Goal: Communication & Community: Answer question/provide support

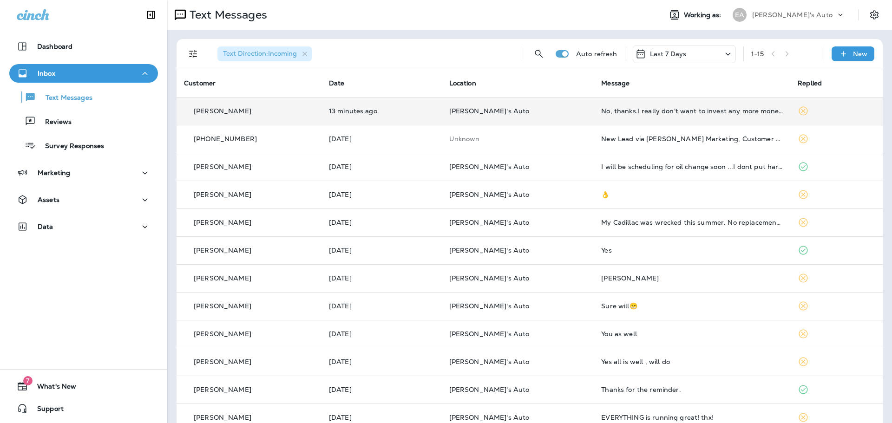
click at [617, 106] on td "No, thanks.I really don't want to invest any more money in it. I think i'm goin…" at bounding box center [692, 111] width 197 height 28
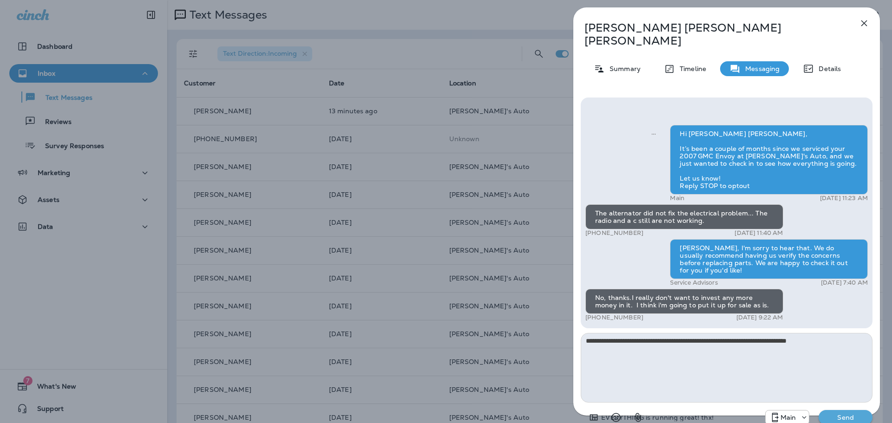
type textarea "**********"
click at [849, 414] on p "Send" at bounding box center [845, 418] width 39 height 8
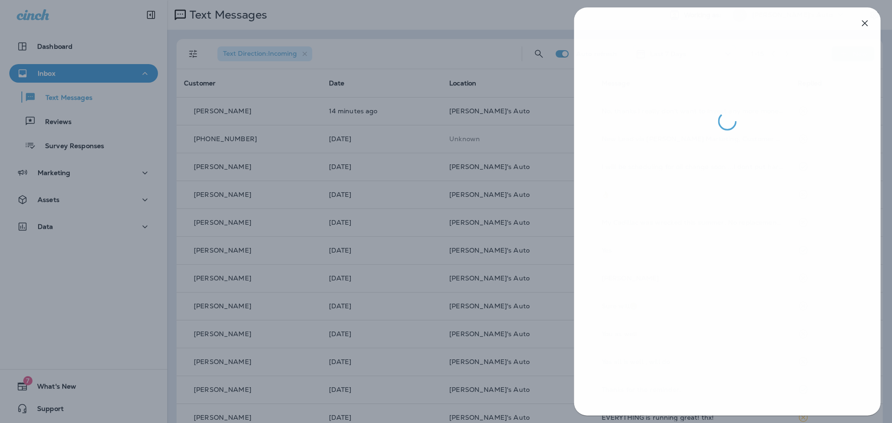
click at [507, 169] on div at bounding box center [446, 211] width 892 height 423
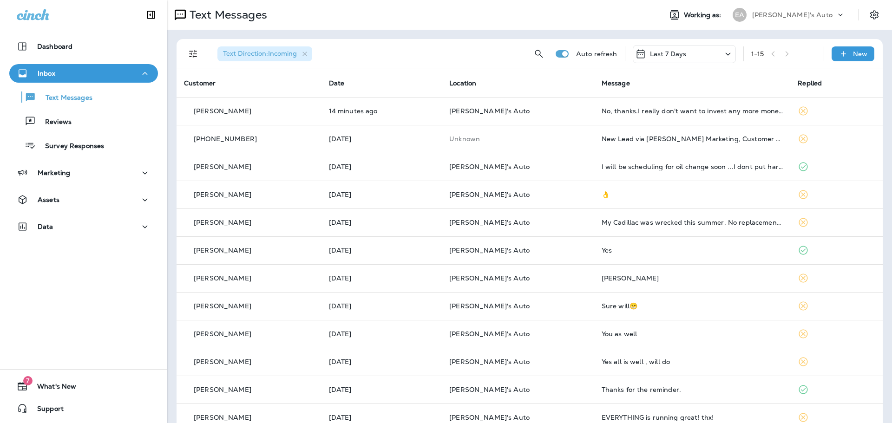
click at [436, 44] on div "Text Direction : Incoming" at bounding box center [362, 54] width 304 height 30
click at [93, 90] on button "Text Messages" at bounding box center [83, 97] width 149 height 20
